Goal: Information Seeking & Learning: Understand process/instructions

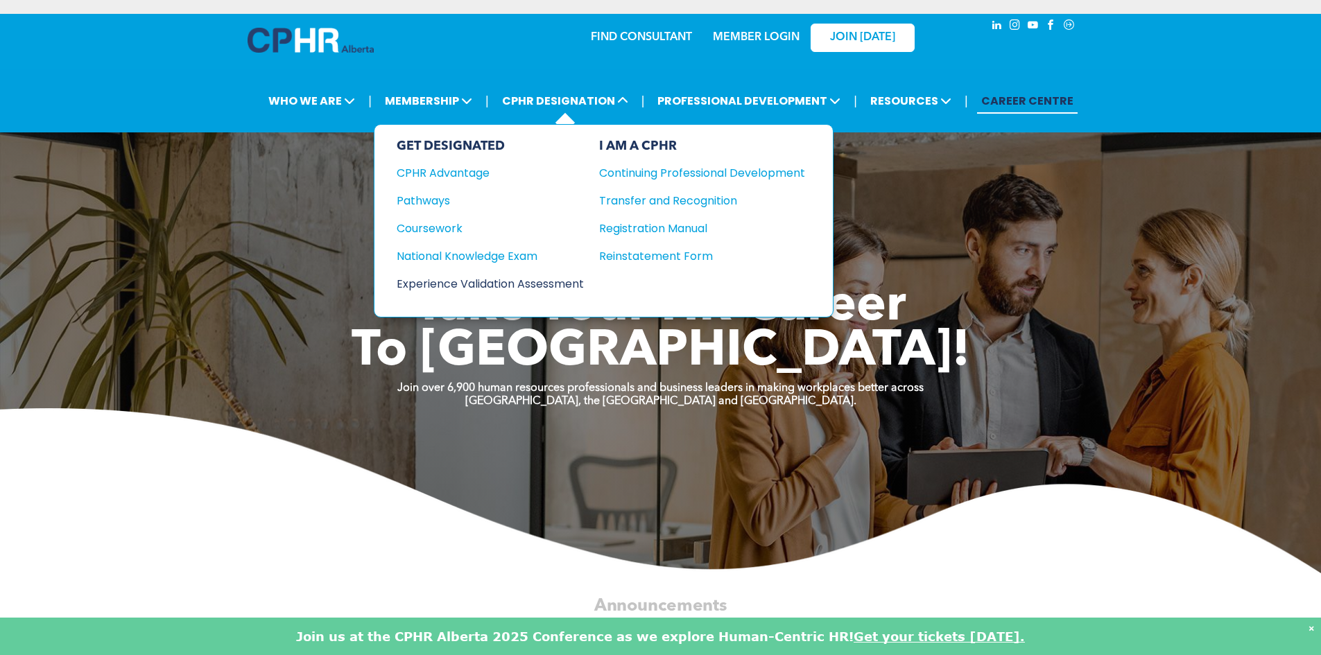
click at [471, 284] on div "Experience Validation Assessment" at bounding box center [481, 283] width 169 height 17
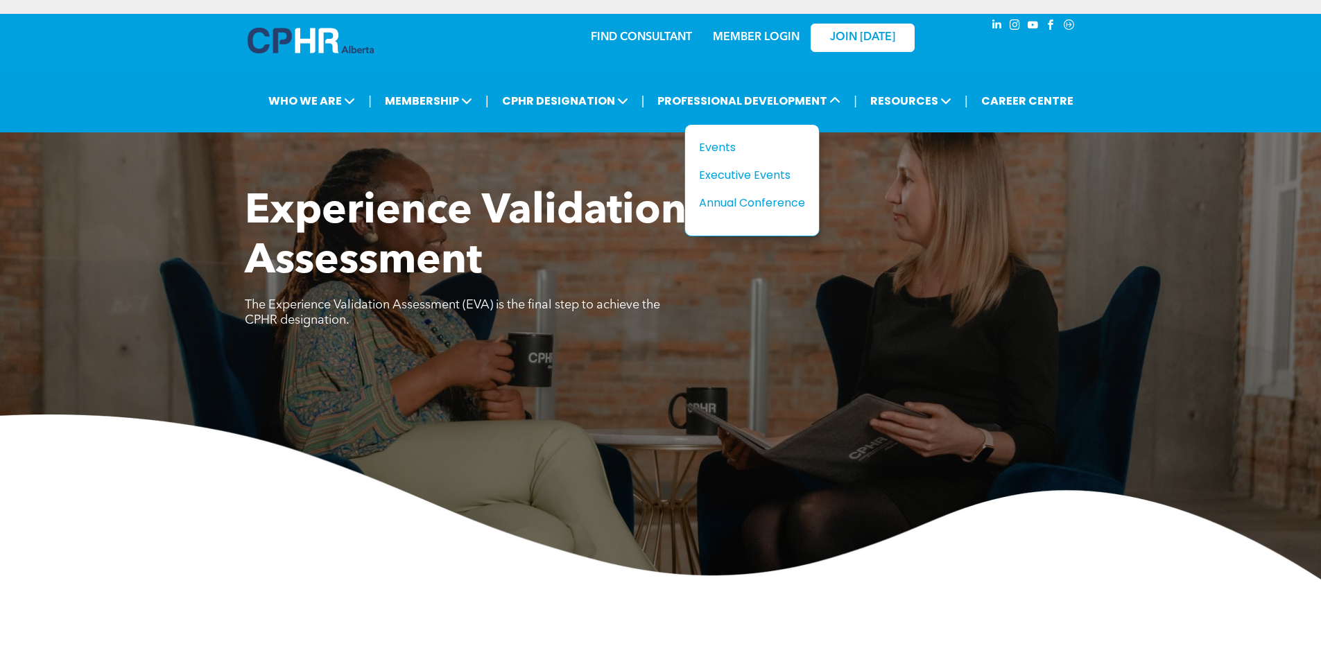
drag, startPoint x: 710, startPoint y: 111, endPoint x: 1178, endPoint y: 80, distance: 468.5
click at [1178, 80] on div "| WHO WE ARE ASSOCIATION About CPHR Alberta Board of Directors Team Chapters FC…" at bounding box center [660, 100] width 1321 height 63
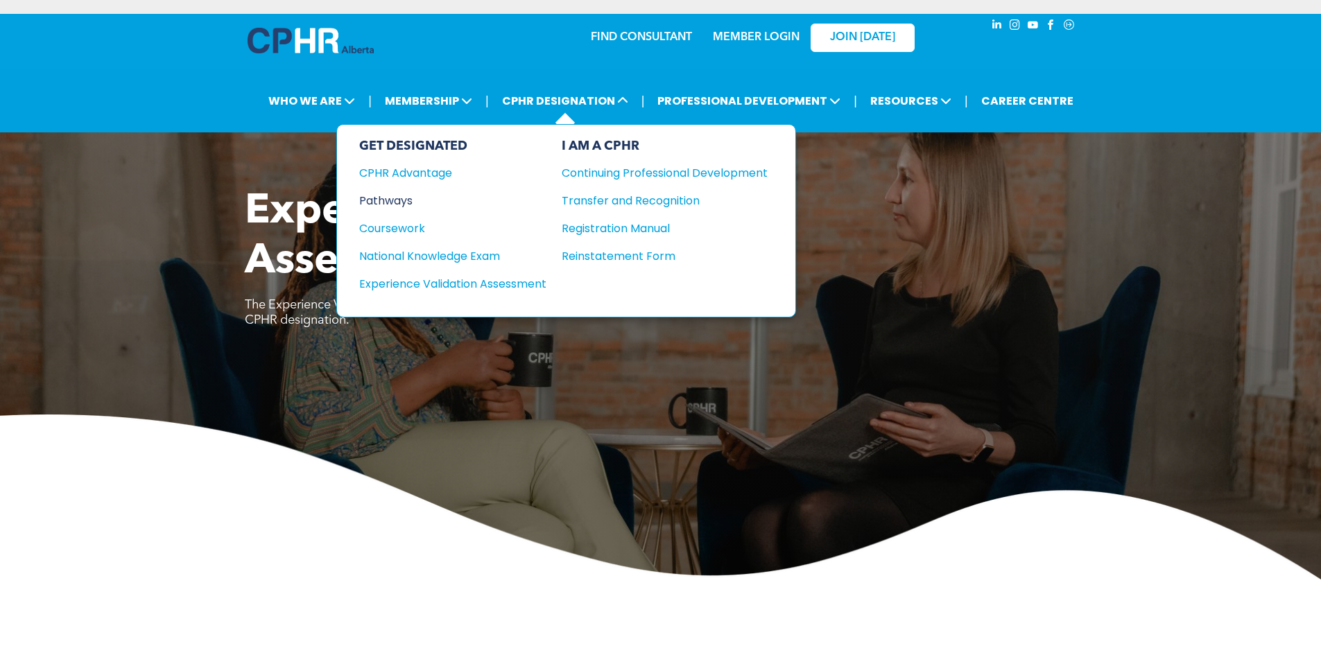
click at [410, 201] on div "Pathways" at bounding box center [443, 200] width 169 height 17
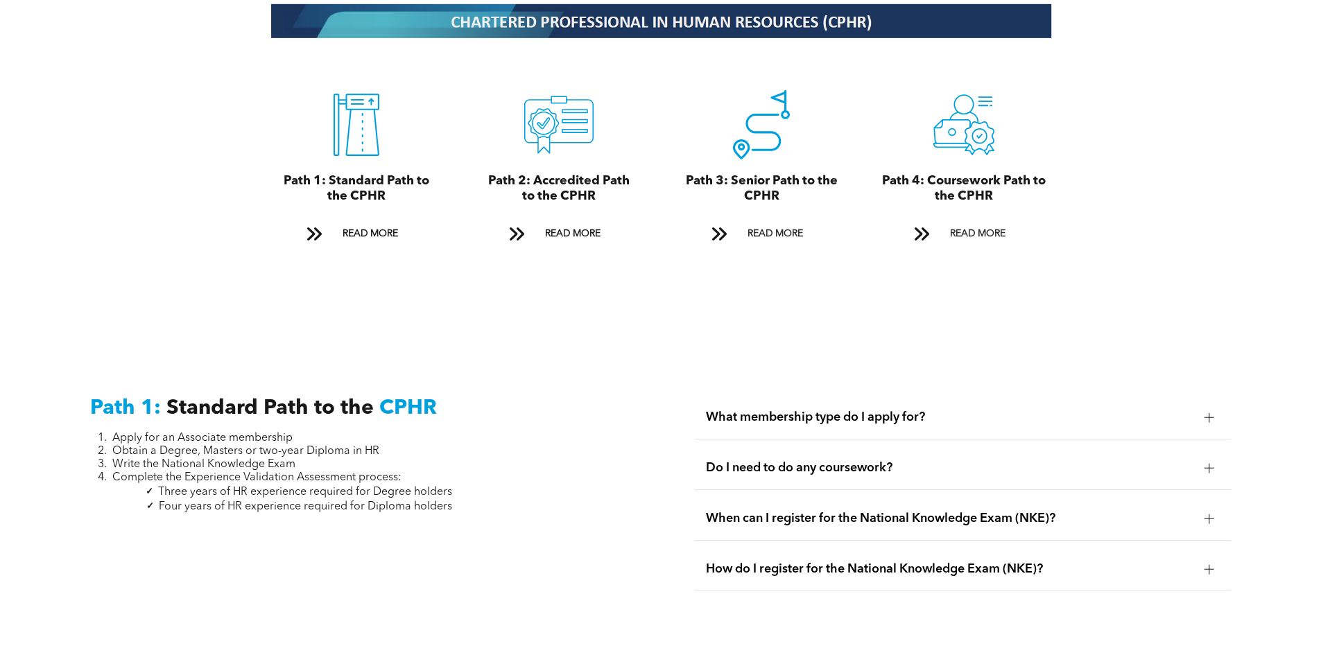
scroll to position [1665, 0]
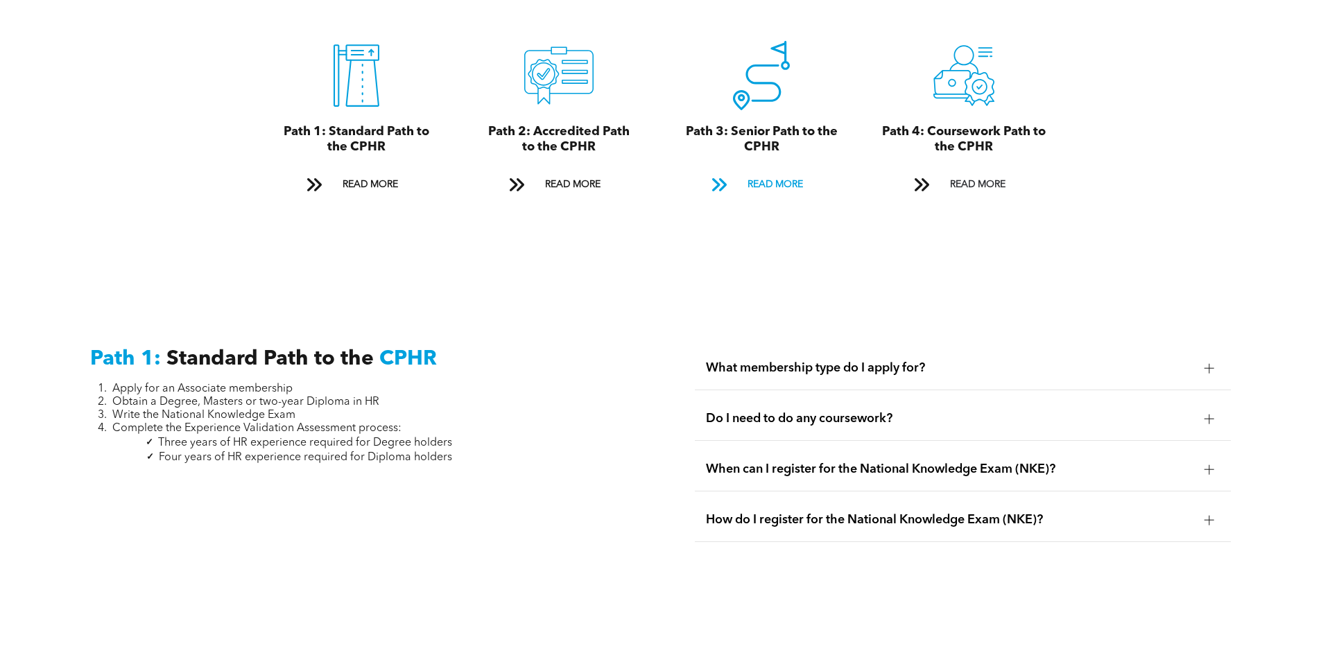
click at [773, 172] on span "READ MORE" at bounding box center [775, 185] width 65 height 26
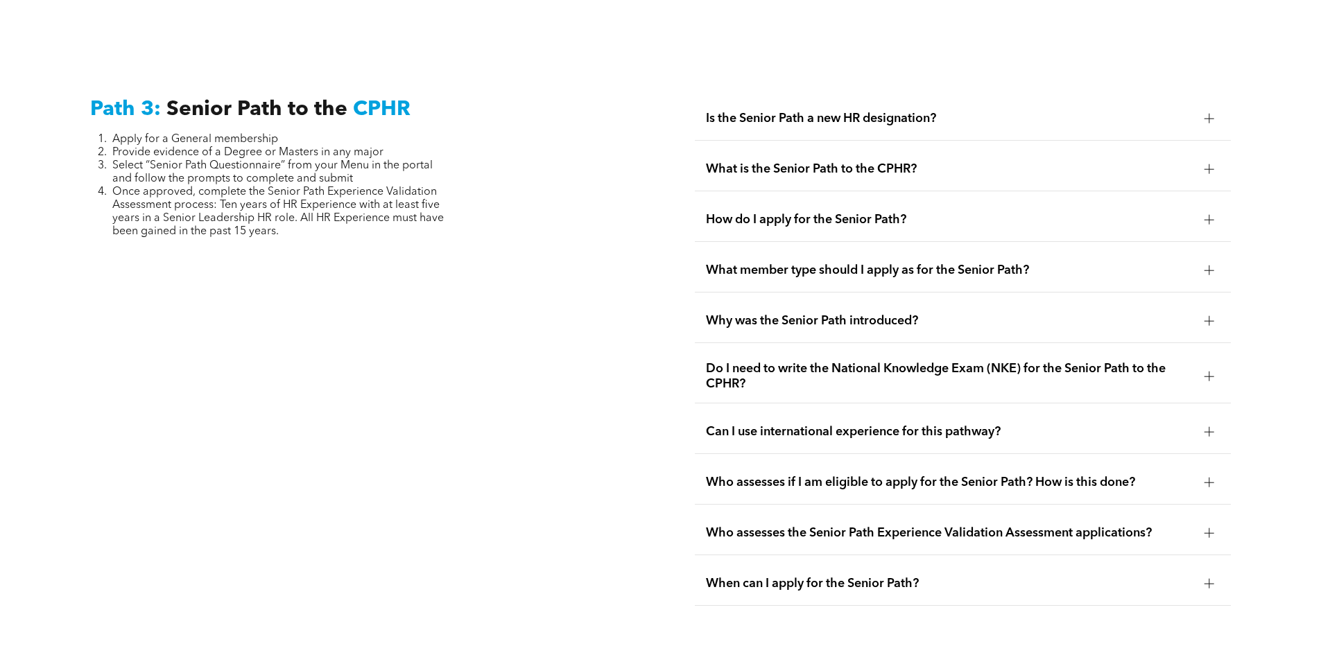
scroll to position [3484, 0]
